Goal: Check status: Check status

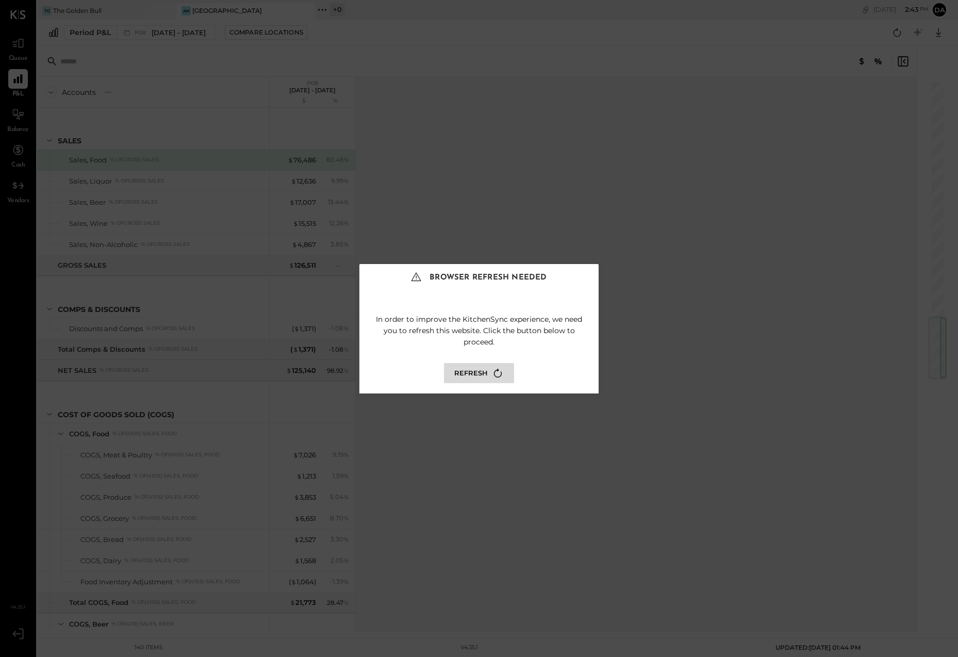
scroll to position [1993, 0]
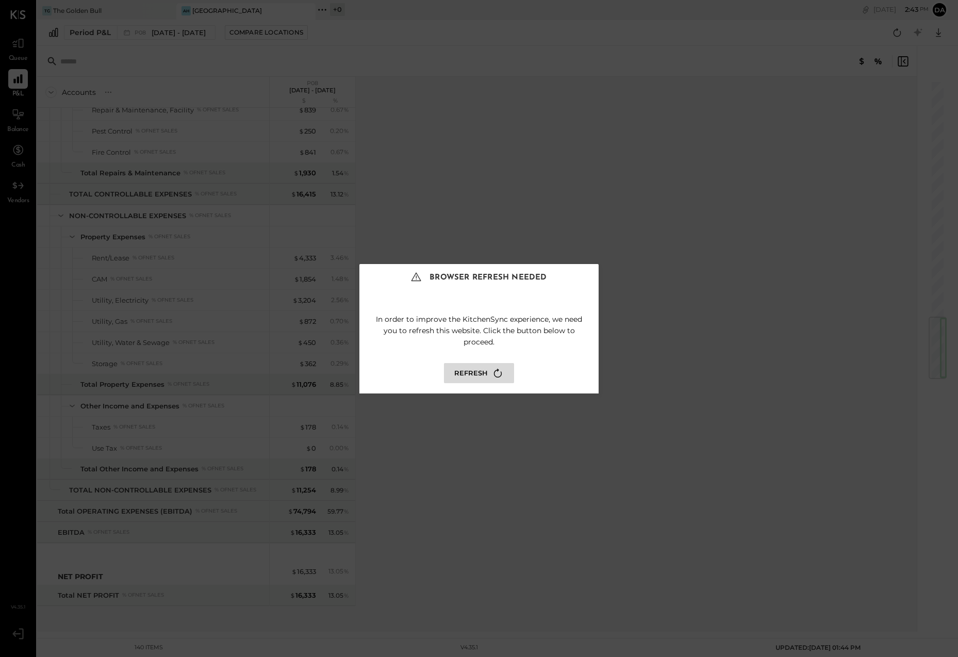
click at [468, 375] on button "Refresh" at bounding box center [479, 373] width 70 height 20
